Goal: Consume media (video, audio)

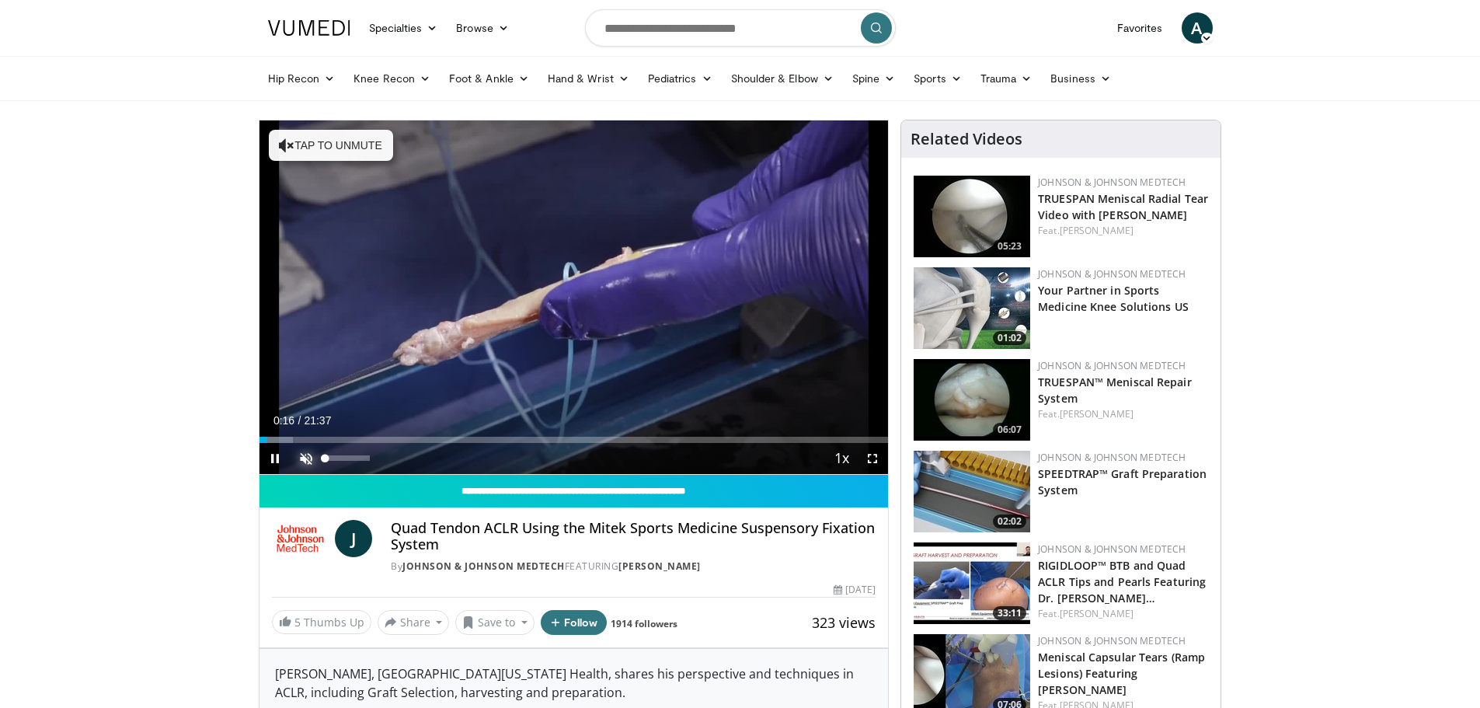
click at [308, 459] on span "Video Player" at bounding box center [306, 458] width 31 height 31
